Goal: Find contact information: Obtain details needed to contact an individual or organization

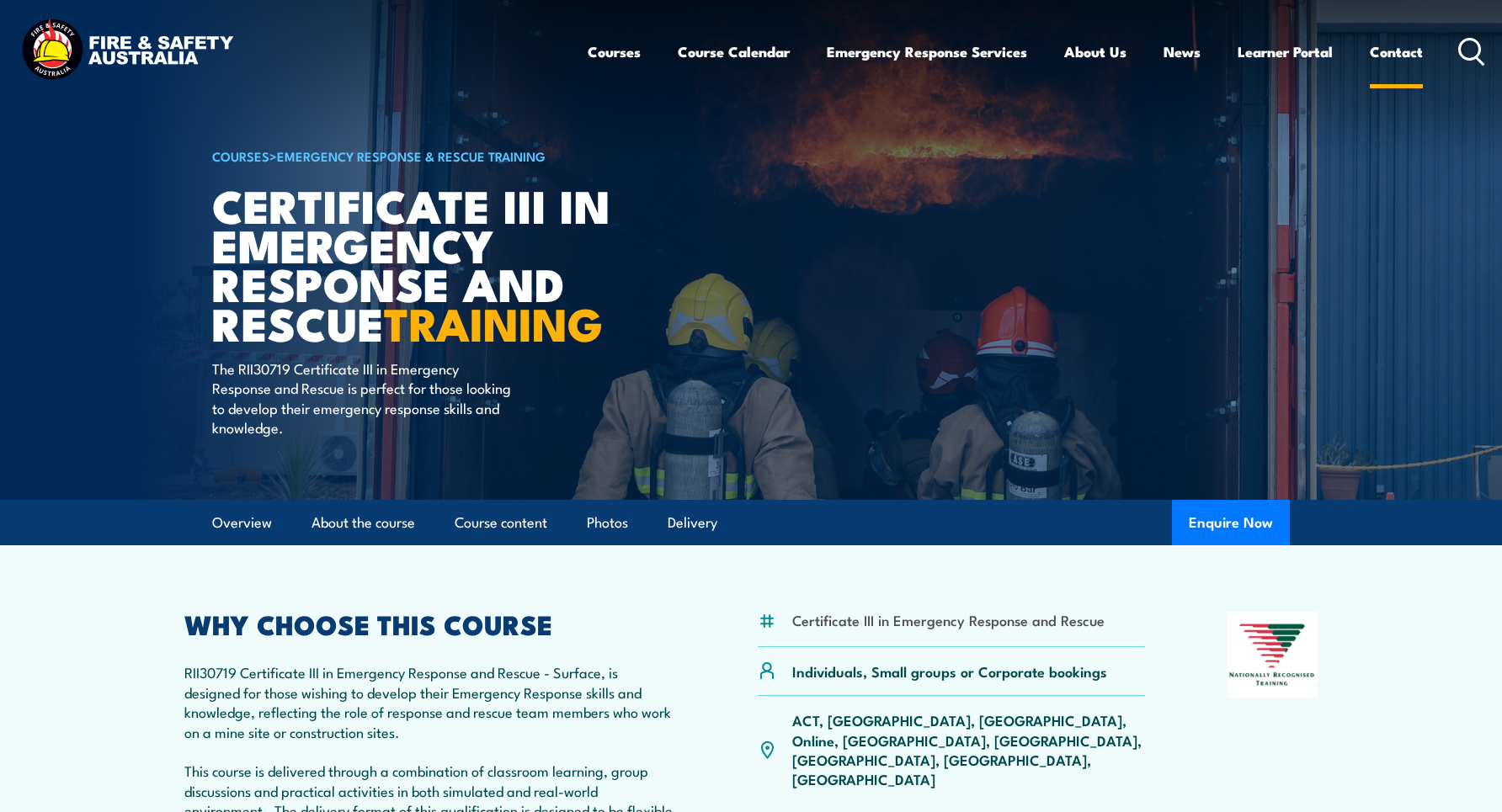
click at [1401, 40] on link "Contact" at bounding box center [1396, 52] width 53 height 44
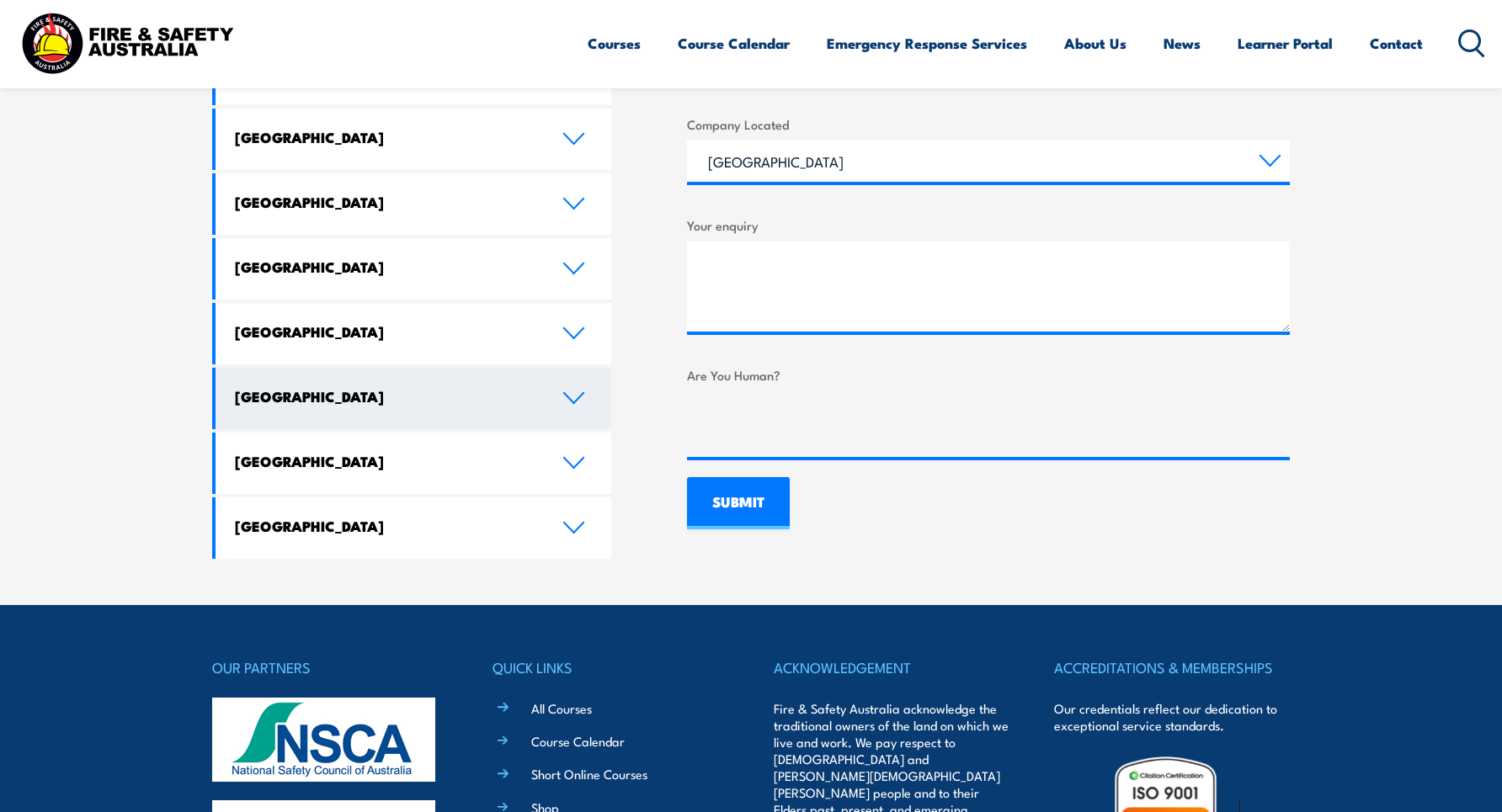
scroll to position [925, 0]
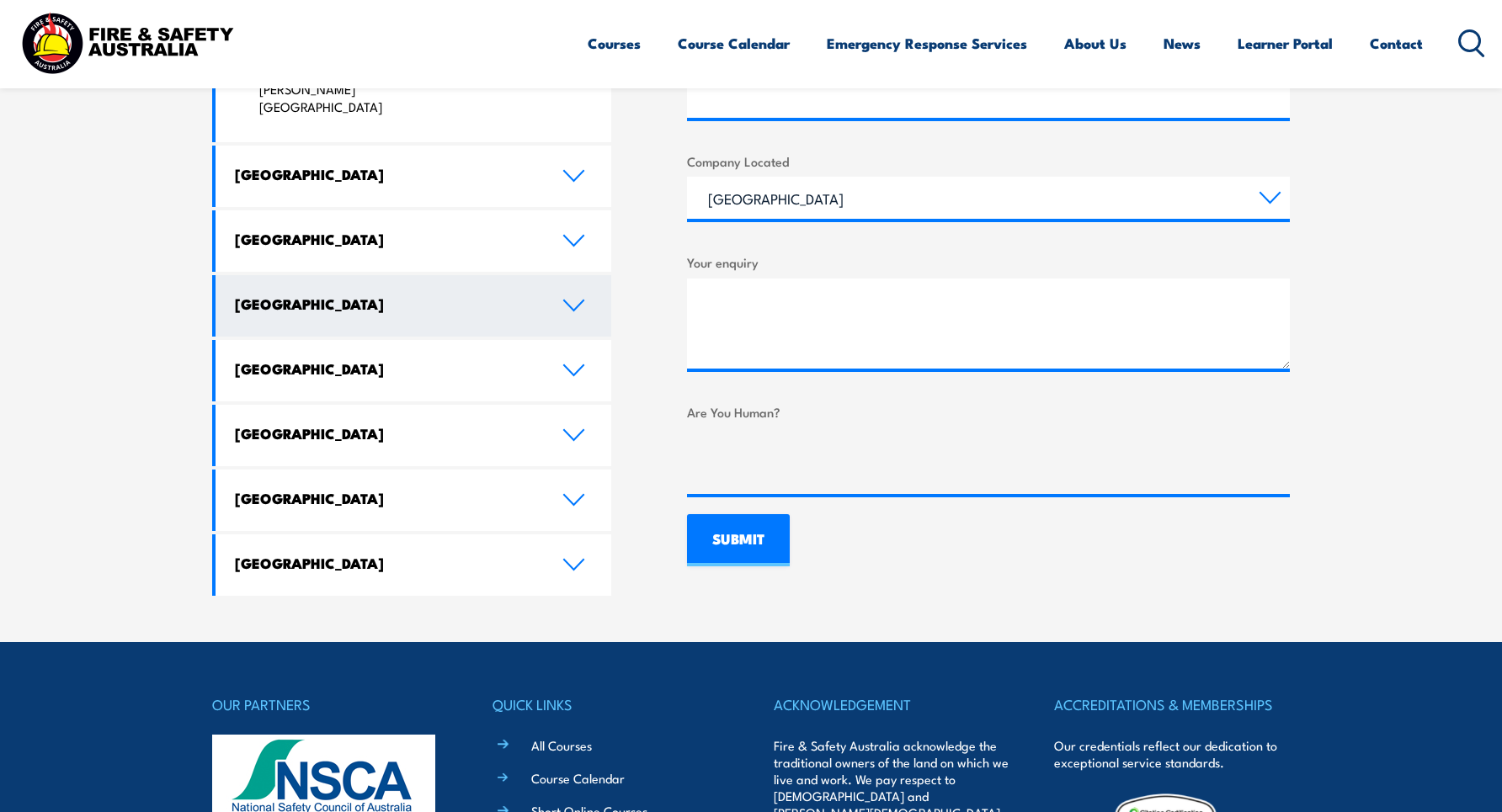
click at [349, 294] on h4 "[GEOGRAPHIC_DATA]" at bounding box center [386, 304] width 302 height 18
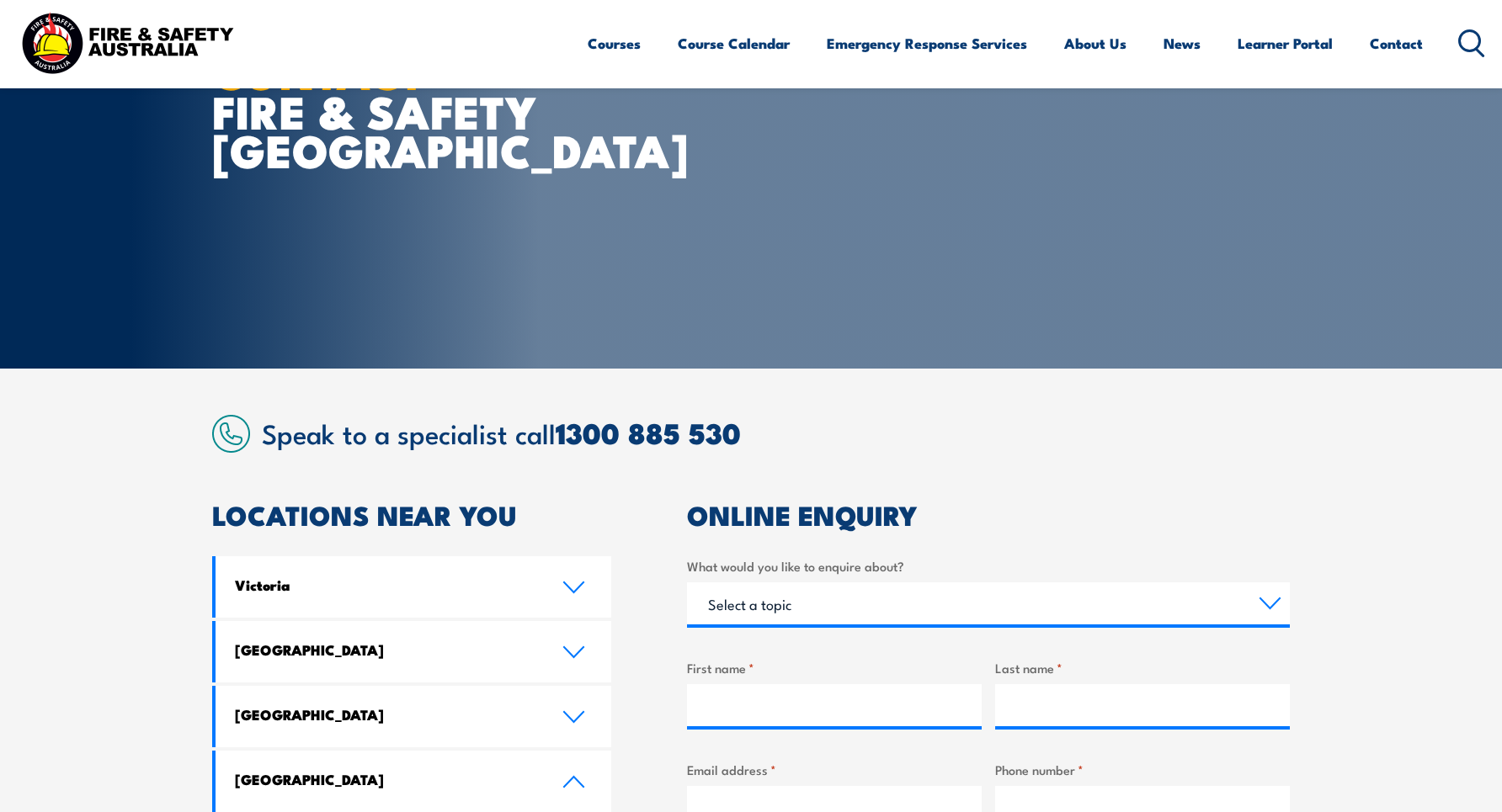
scroll to position [0, 0]
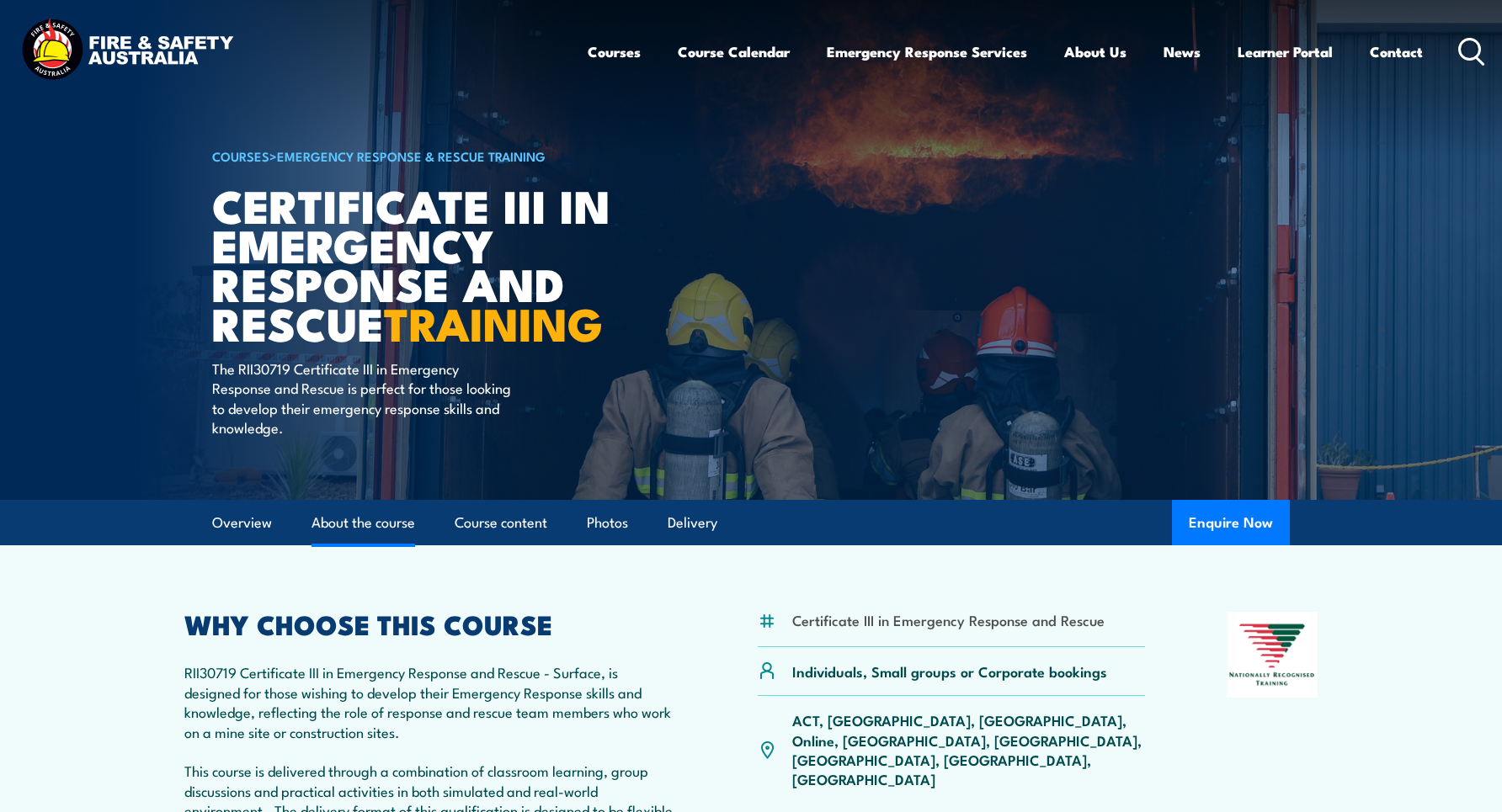
click at [379, 518] on link "About the course" at bounding box center [364, 523] width 103 height 44
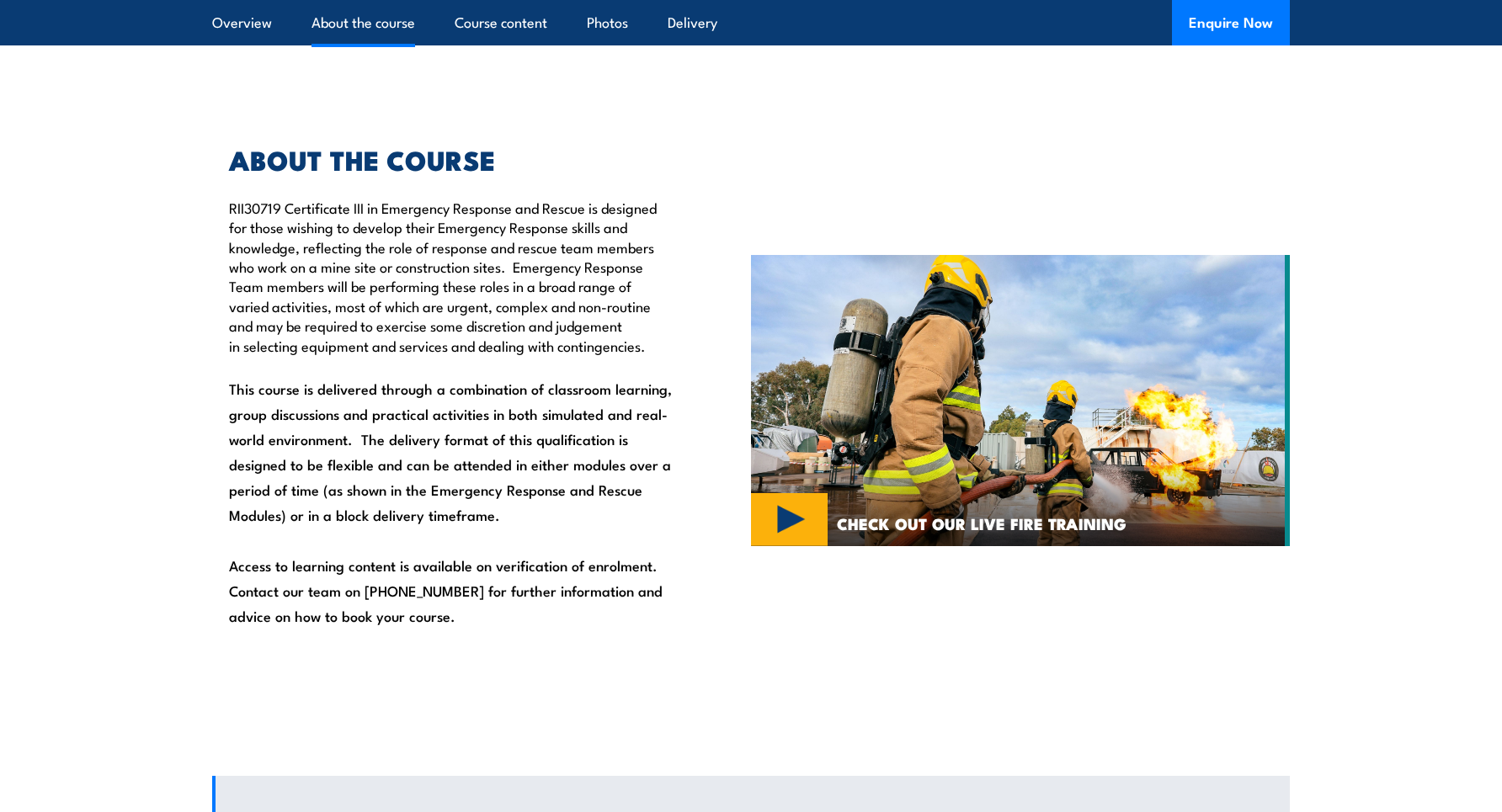
scroll to position [989, 0]
click at [786, 513] on img at bounding box center [1021, 400] width 539 height 292
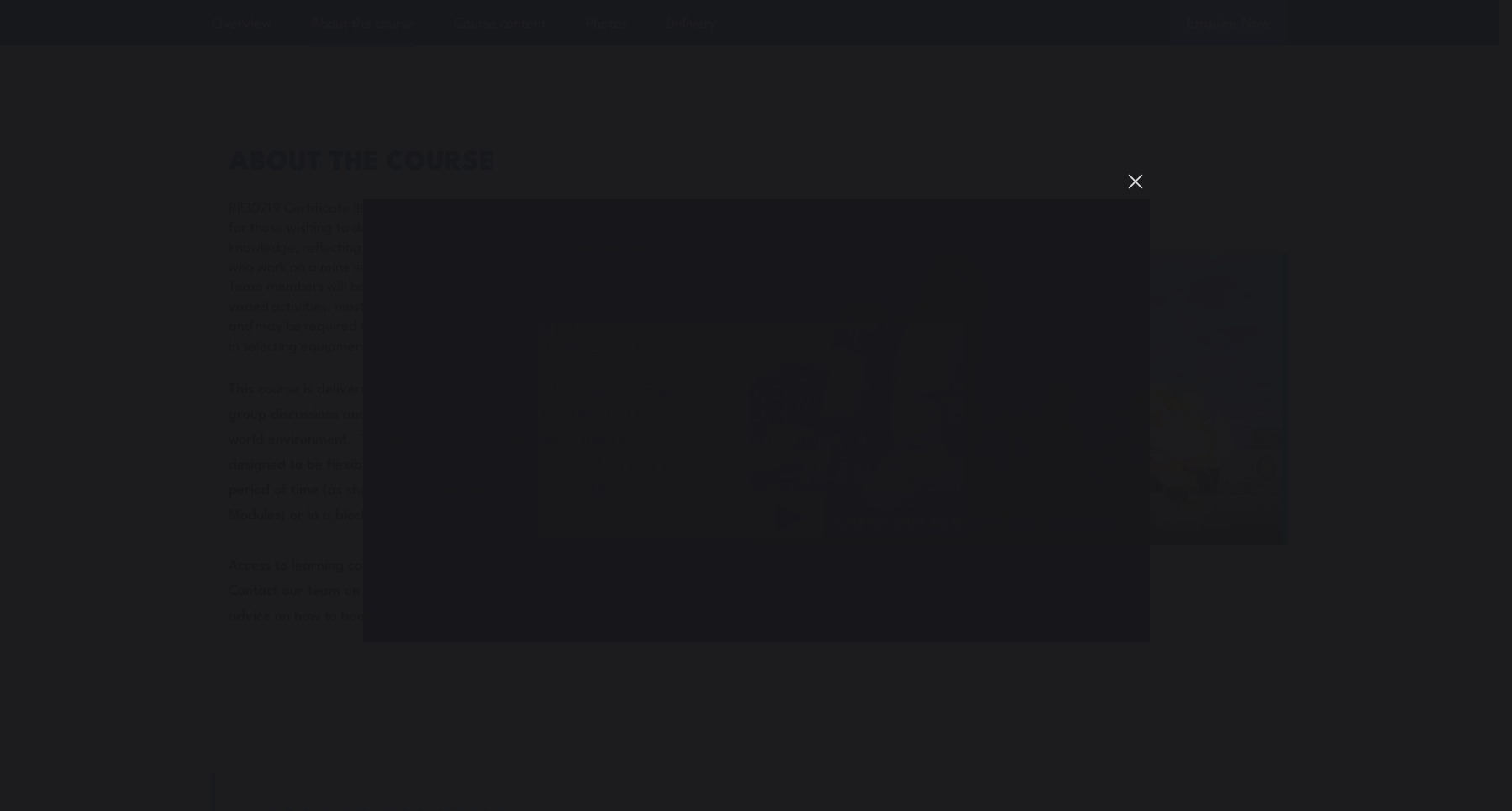
click at [1130, 182] on button "You can close this modal content with the ESC key" at bounding box center [1135, 182] width 29 height 29
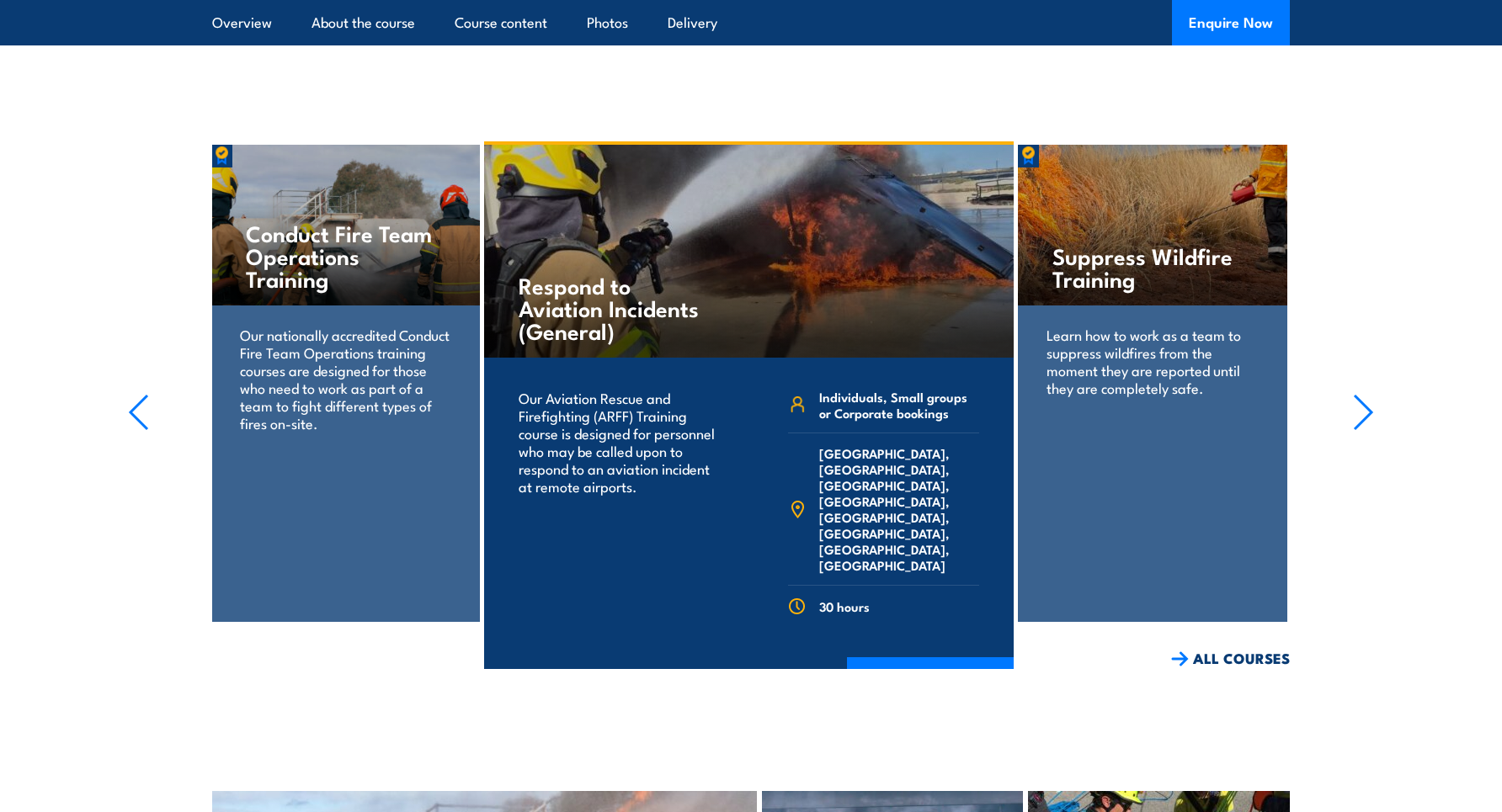
scroll to position [4946, 0]
